Goal: Task Accomplishment & Management: Use online tool/utility

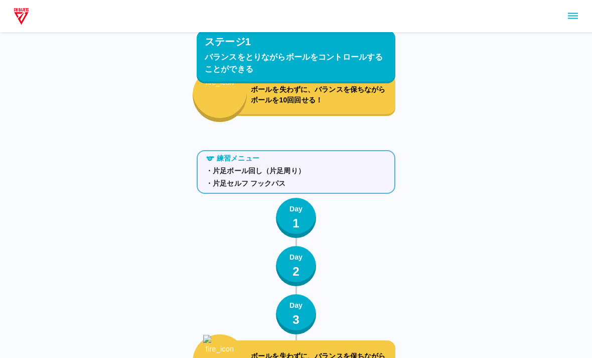
scroll to position [671, 0]
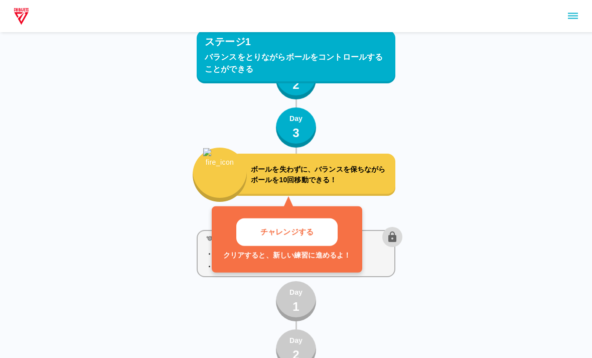
click at [322, 237] on button "チャレンジする" at bounding box center [286, 232] width 101 height 28
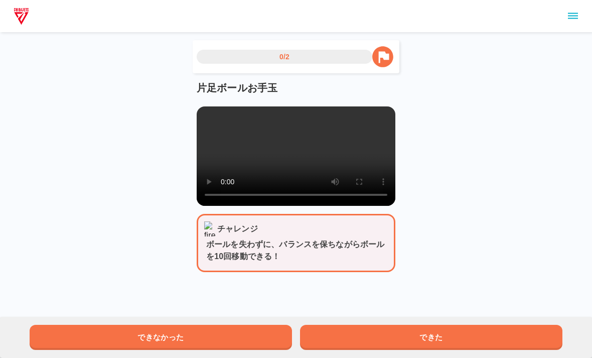
click at [300, 171] on video at bounding box center [296, 155] width 199 height 99
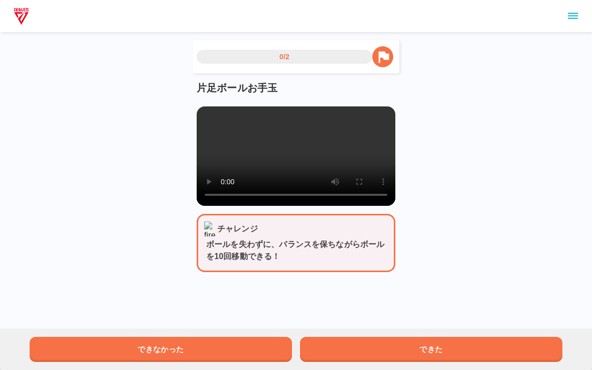
click at [206, 114] on video at bounding box center [296, 155] width 199 height 99
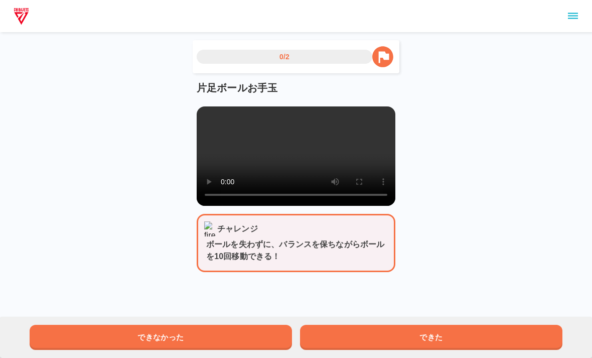
click at [456, 329] on button "できた" at bounding box center [431, 336] width 262 height 25
click at [553, 335] on button "できた" at bounding box center [431, 336] width 262 height 25
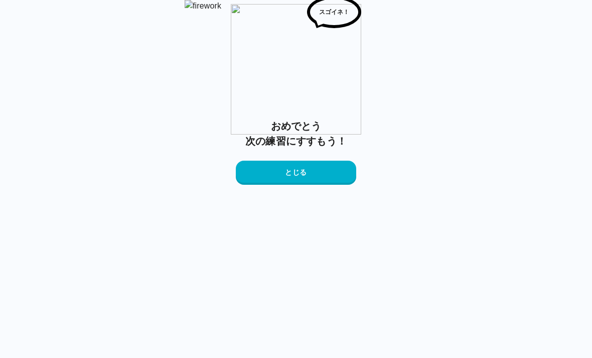
click at [337, 185] on button "とじる" at bounding box center [296, 172] width 120 height 24
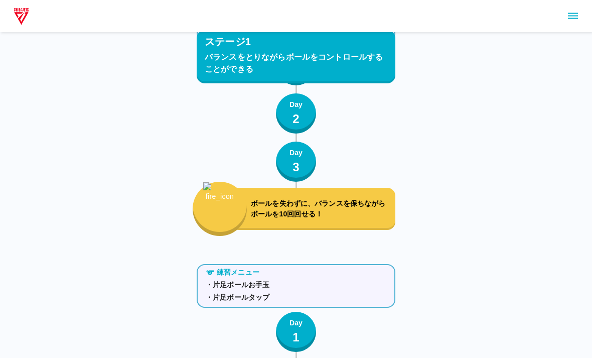
scroll to position [789, 0]
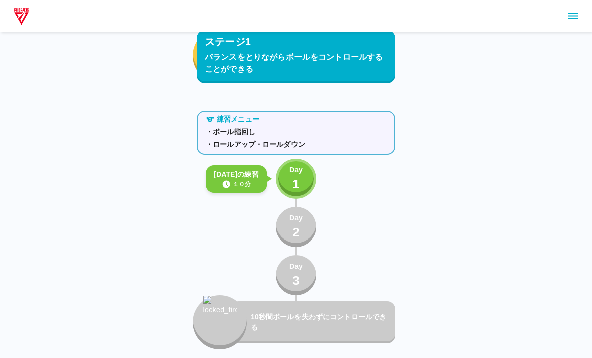
click at [289, 169] on p "Day" at bounding box center [295, 169] width 13 height 11
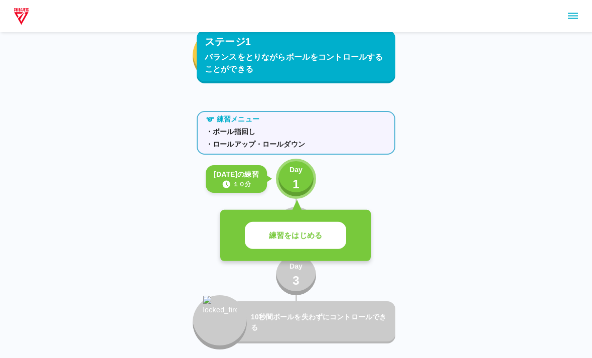
click at [325, 236] on button "練習をはじめる" at bounding box center [295, 236] width 101 height 28
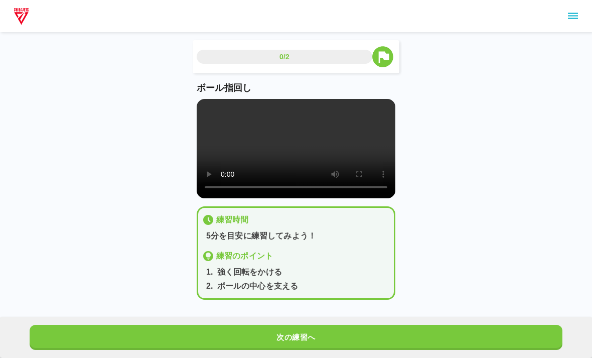
click at [292, 155] on video at bounding box center [296, 148] width 199 height 99
click at [215, 103] on video at bounding box center [296, 148] width 199 height 99
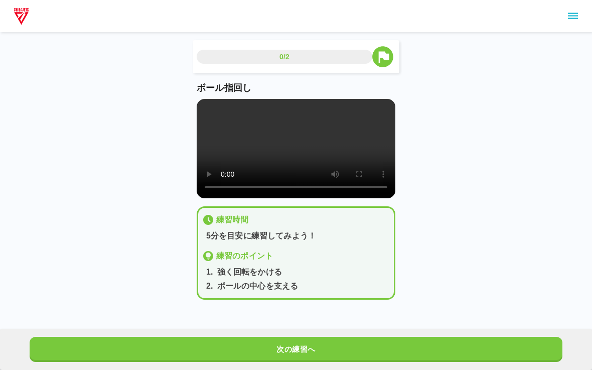
click at [205, 110] on video at bounding box center [296, 148] width 199 height 99
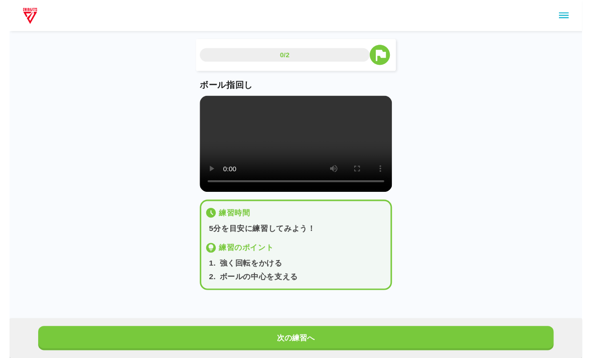
scroll to position [12, 0]
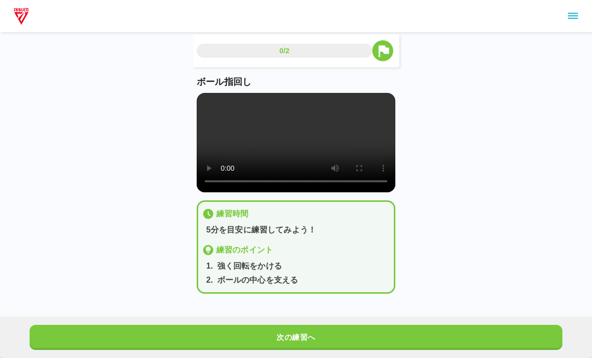
click at [353, 336] on button "次の練習へ" at bounding box center [296, 336] width 533 height 25
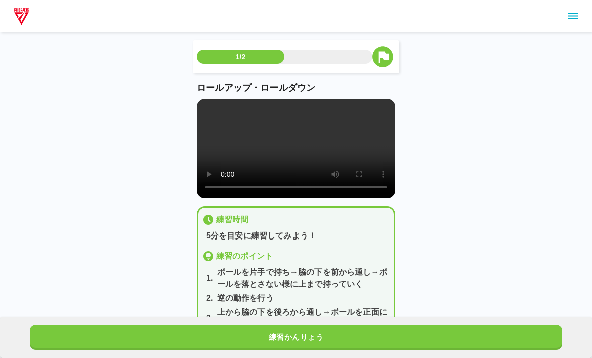
click at [207, 106] on video at bounding box center [296, 148] width 199 height 99
click at [201, 109] on video at bounding box center [296, 148] width 199 height 99
click at [297, 153] on video at bounding box center [296, 148] width 199 height 99
click at [291, 159] on video at bounding box center [296, 148] width 199 height 99
click at [203, 109] on video at bounding box center [296, 148] width 199 height 99
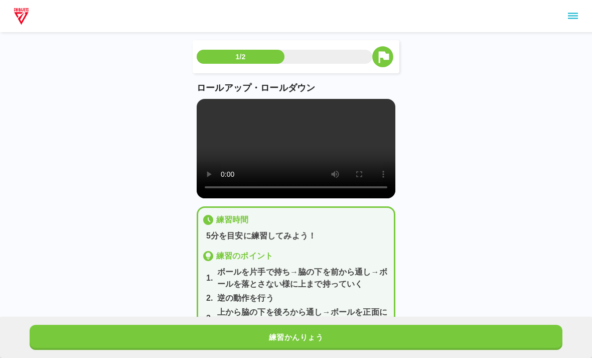
click at [204, 104] on video at bounding box center [296, 148] width 199 height 99
click at [211, 102] on video at bounding box center [296, 148] width 199 height 99
click at [206, 104] on video at bounding box center [296, 148] width 199 height 99
click at [223, 139] on video at bounding box center [296, 148] width 199 height 99
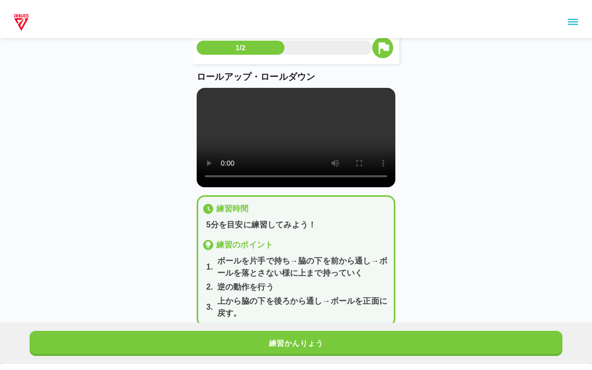
scroll to position [5, 0]
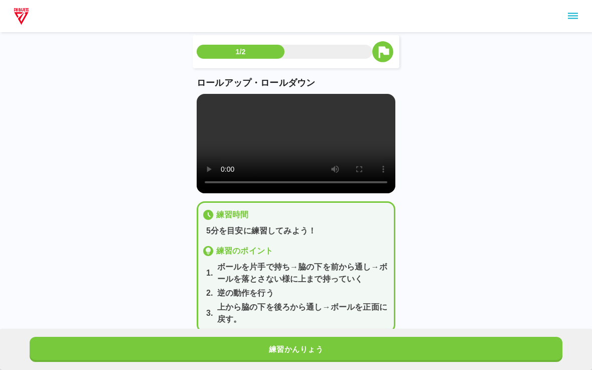
click at [206, 98] on video at bounding box center [296, 143] width 199 height 99
